Goal: Feedback & Contribution: Submit feedback/report problem

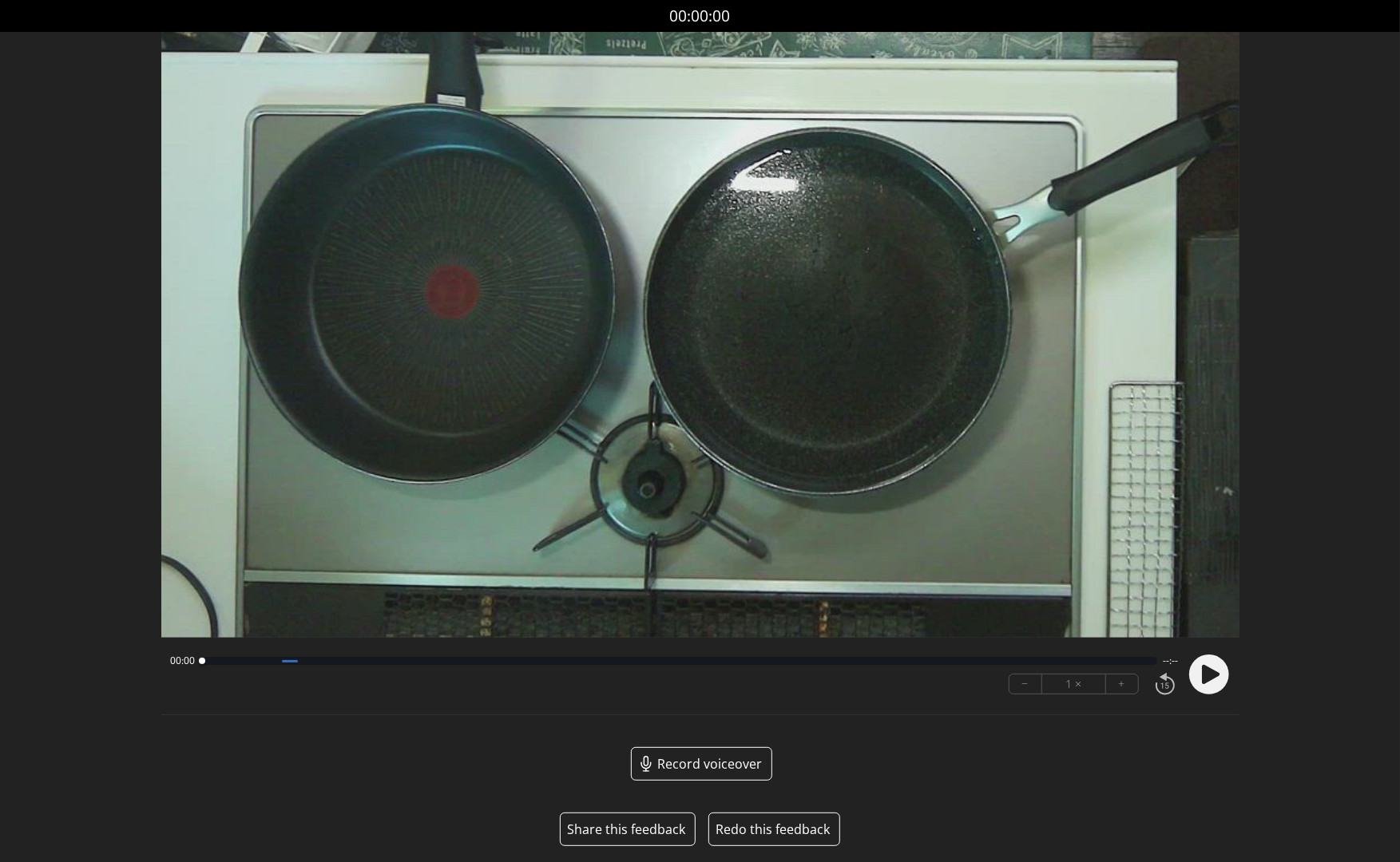
click at [623, 834] on button "Share this feedback" at bounding box center [626, 829] width 118 height 19
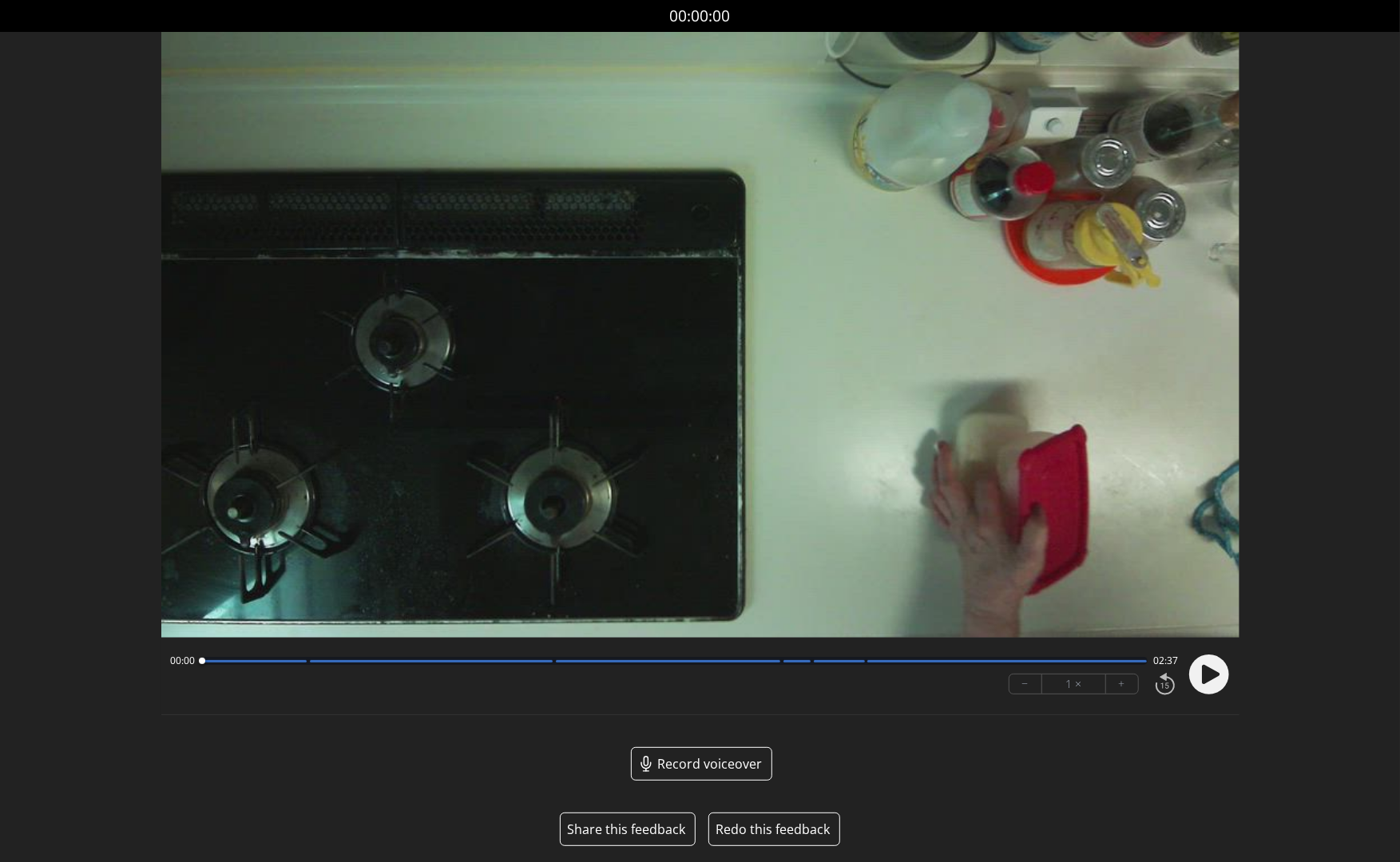
click at [639, 828] on button "Share this feedback" at bounding box center [626, 829] width 118 height 19
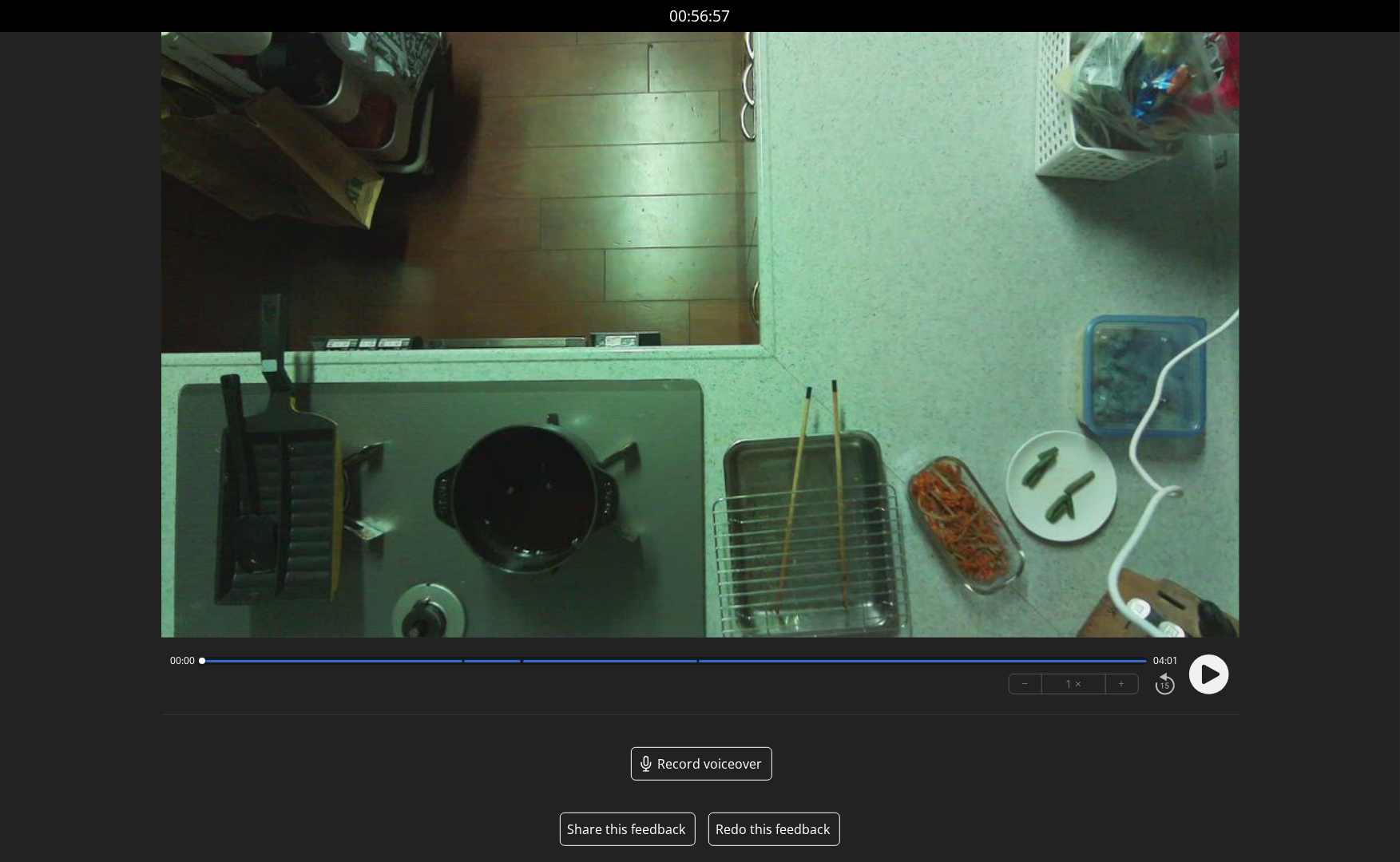
click at [640, 832] on button "Share this feedback" at bounding box center [626, 829] width 118 height 19
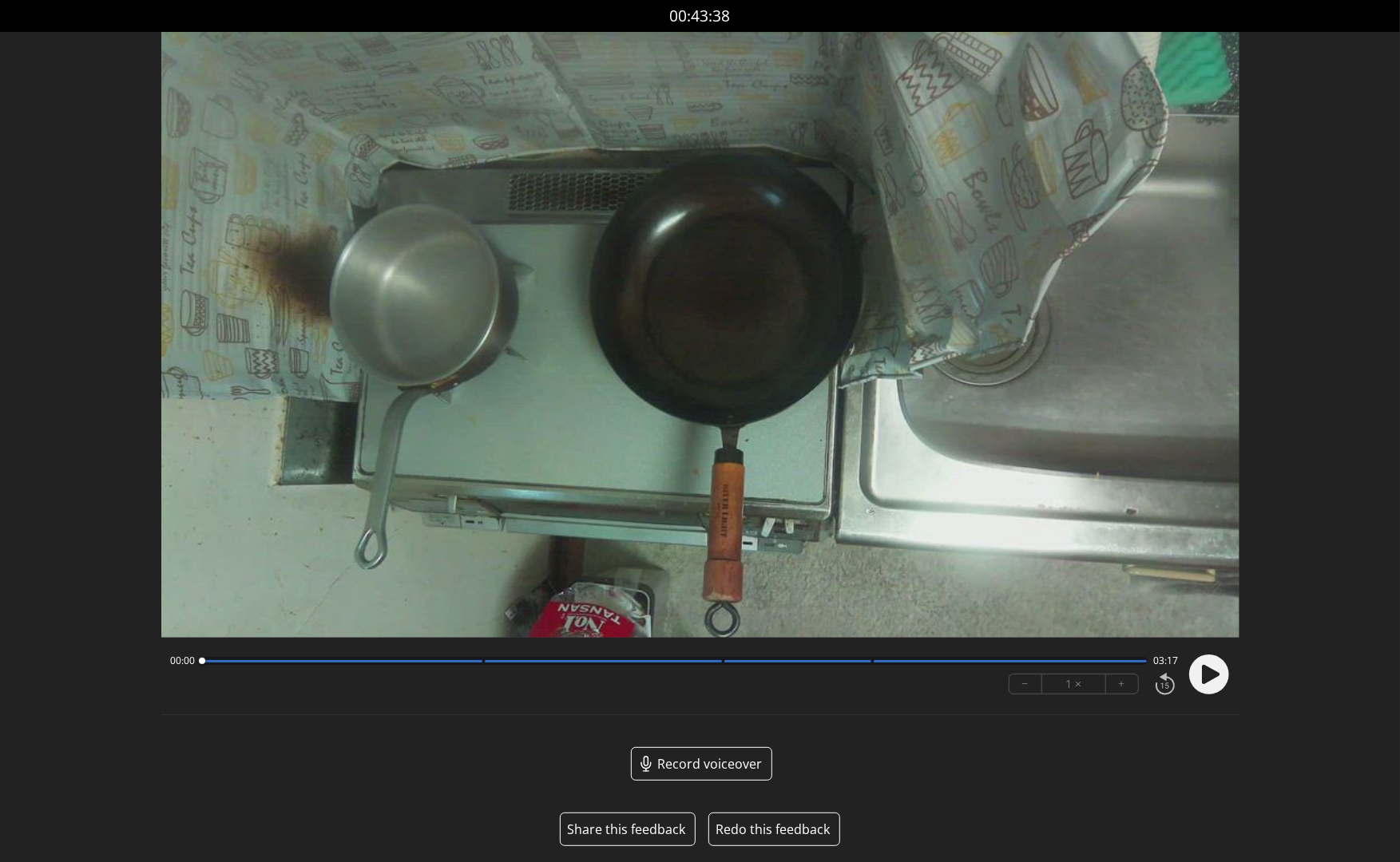
click at [642, 831] on button "Share this feedback" at bounding box center [626, 829] width 118 height 19
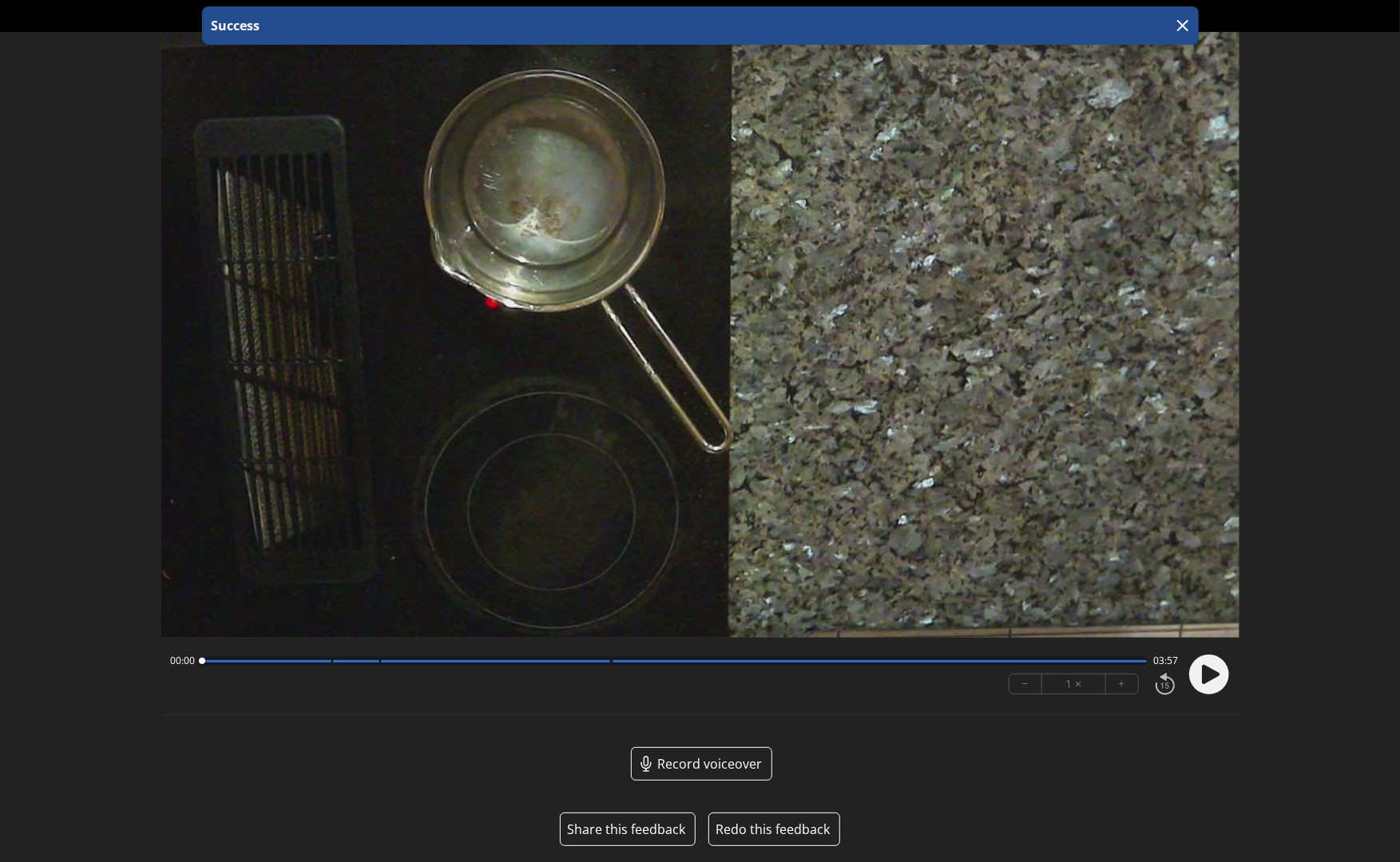
click at [647, 826] on button "Share this feedback" at bounding box center [626, 829] width 118 height 19
